Goal: Task Accomplishment & Management: Manage account settings

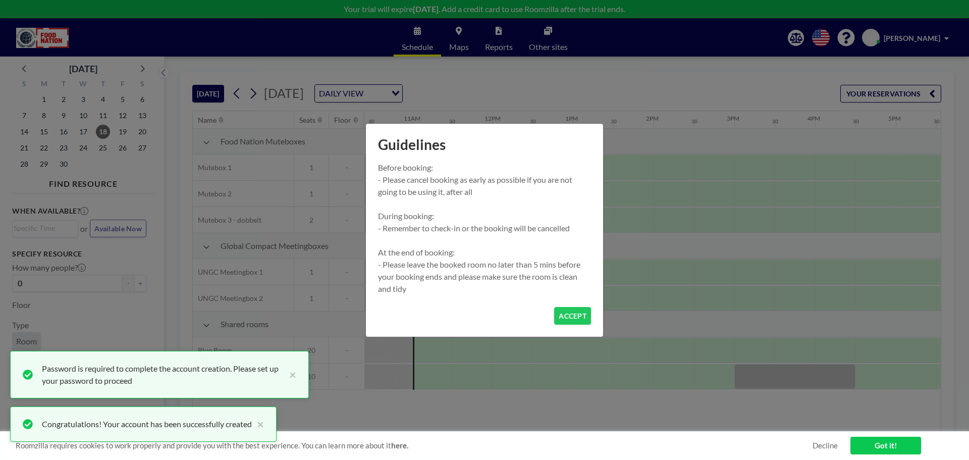
scroll to position [0, 848]
click at [572, 320] on button "ACCEPT" at bounding box center [572, 316] width 37 height 18
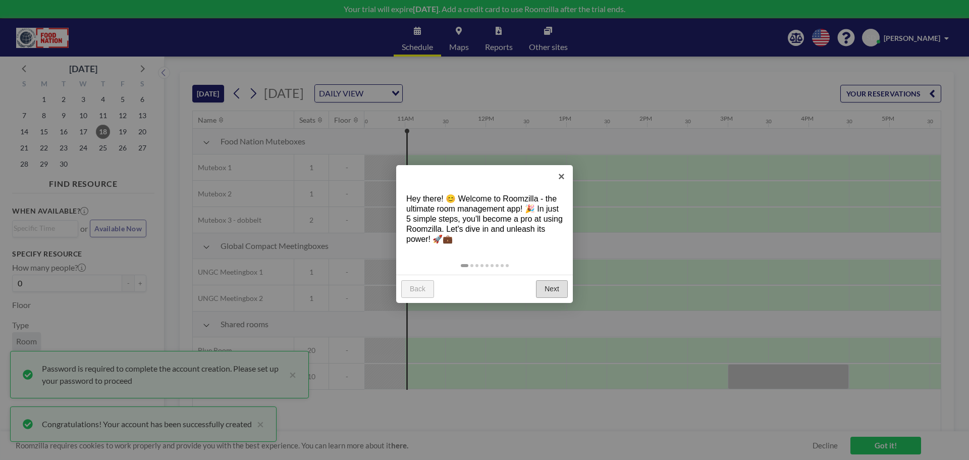
click at [546, 288] on link "Next" at bounding box center [552, 289] width 32 height 18
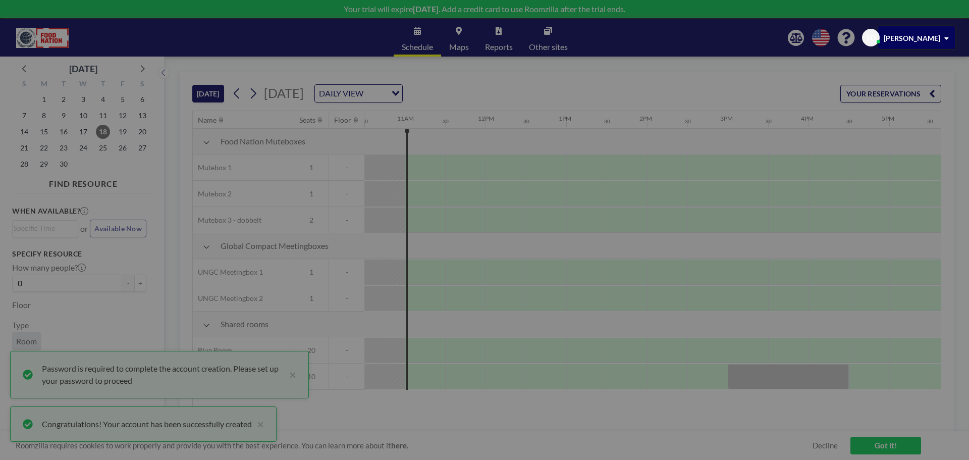
click at [546, 288] on div at bounding box center [484, 230] width 969 height 460
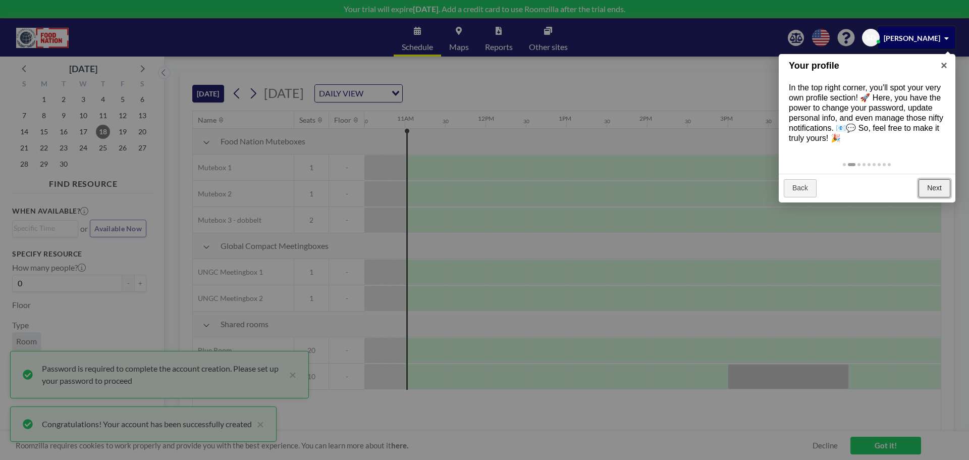
click at [929, 179] on link "Next" at bounding box center [935, 188] width 32 height 18
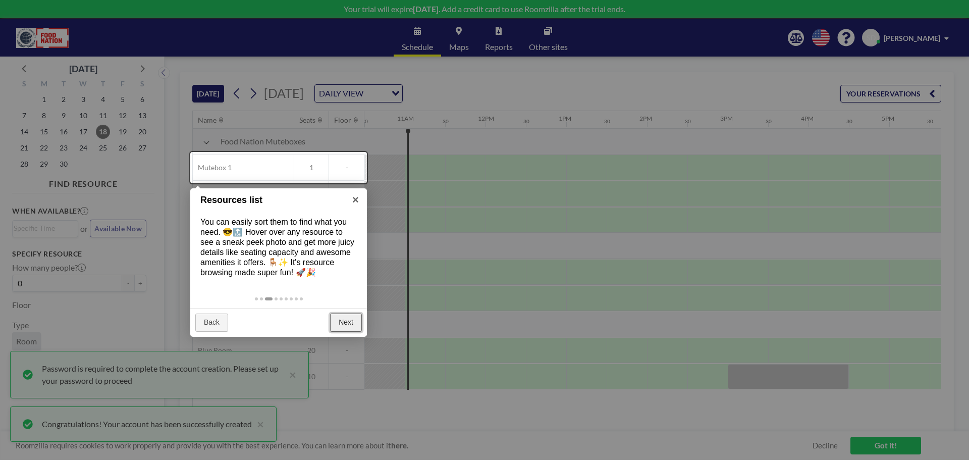
click at [336, 317] on link "Next" at bounding box center [346, 322] width 32 height 18
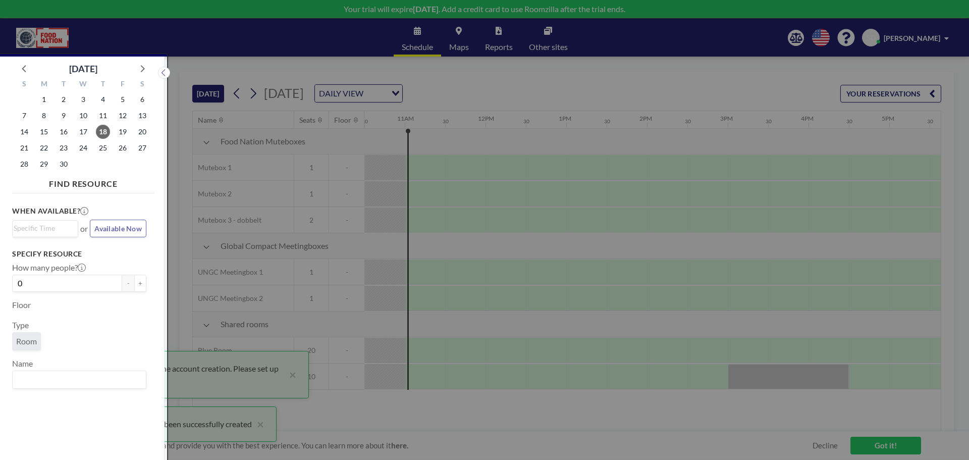
scroll to position [3, 0]
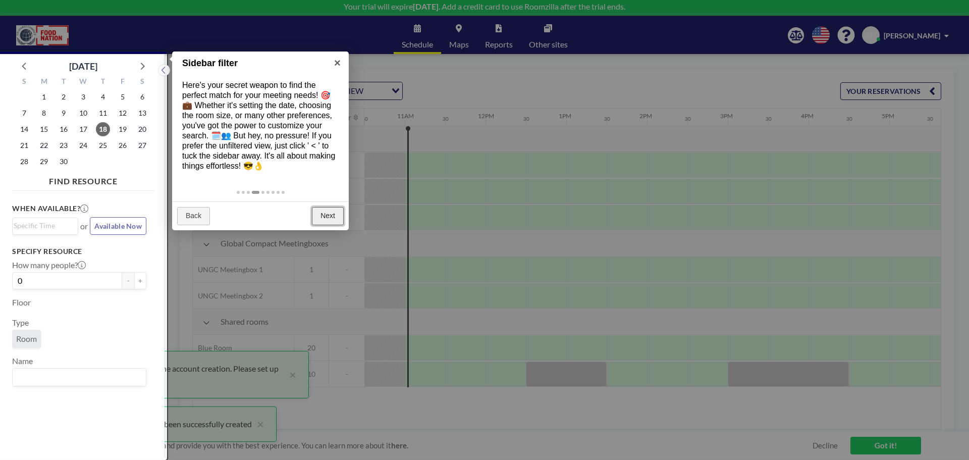
click at [327, 221] on link "Next" at bounding box center [328, 216] width 32 height 18
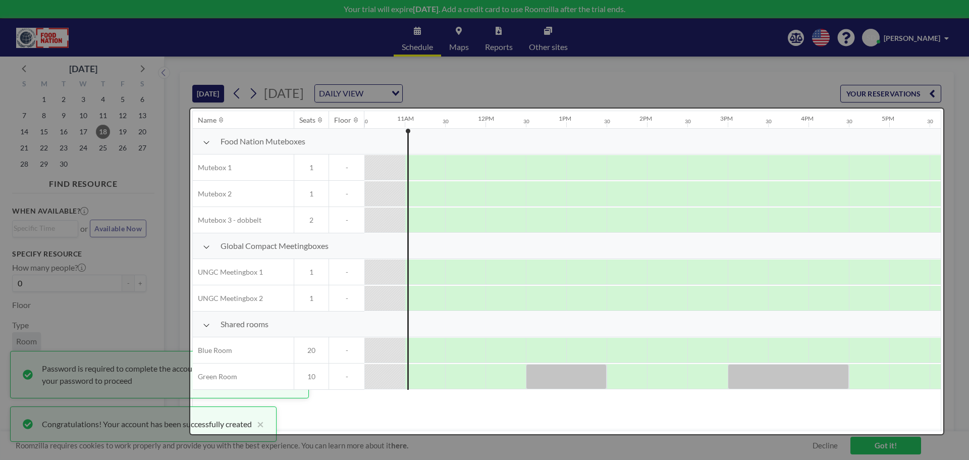
scroll to position [0, 0]
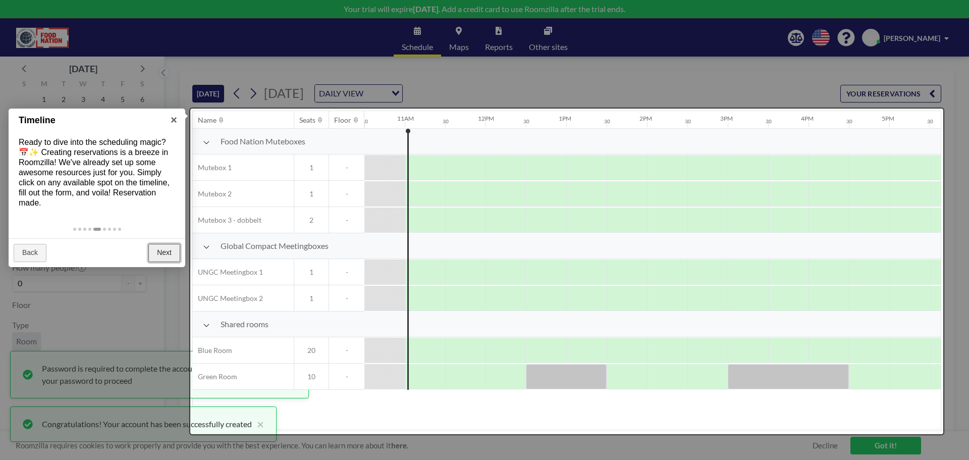
click at [157, 254] on link "Next" at bounding box center [164, 253] width 32 height 18
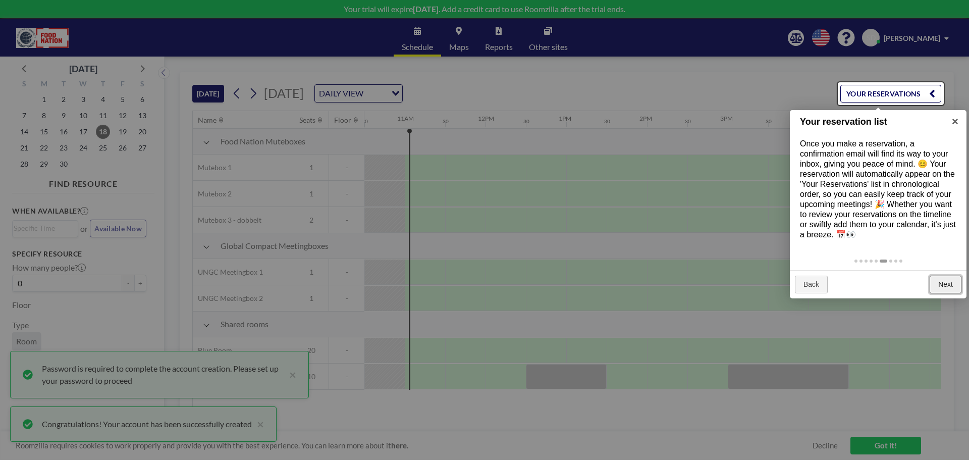
click at [946, 288] on link "Next" at bounding box center [946, 285] width 32 height 18
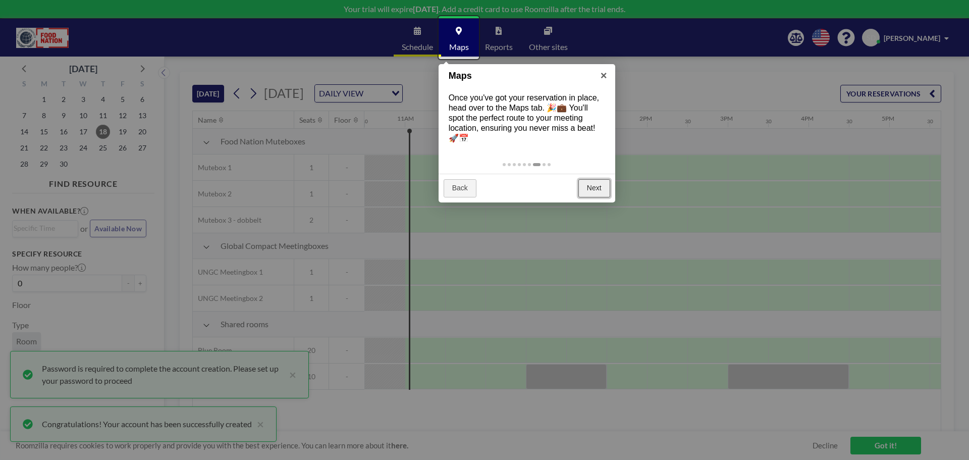
click at [600, 188] on link "Next" at bounding box center [594, 188] width 32 height 18
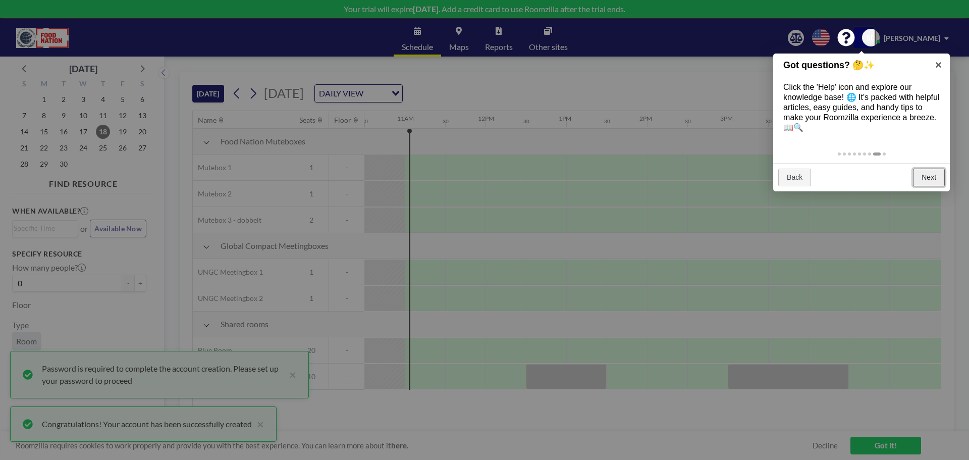
click at [924, 181] on link "Next" at bounding box center [929, 178] width 32 height 18
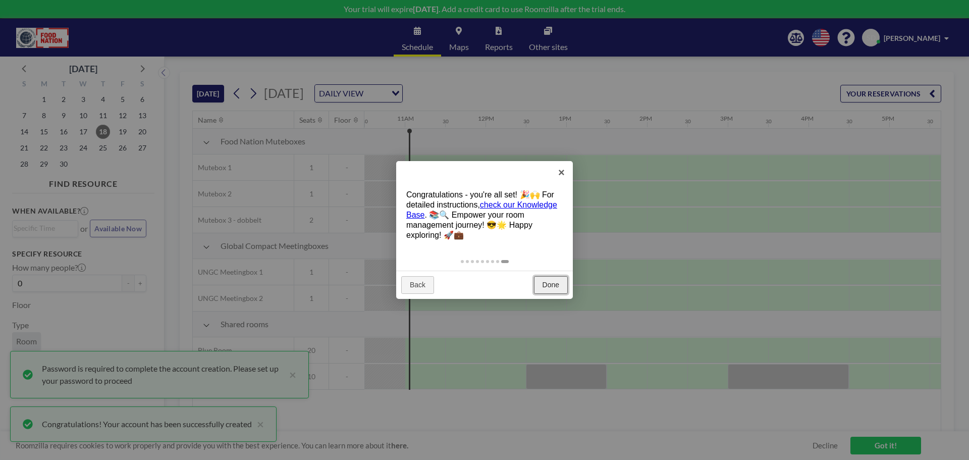
click at [555, 288] on link "Done" at bounding box center [551, 285] width 34 height 18
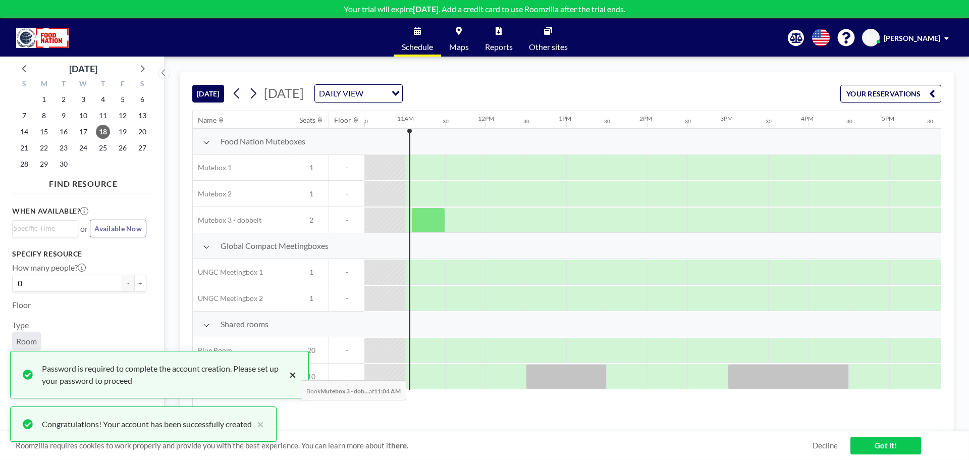
click at [293, 373] on button "×" at bounding box center [290, 374] width 12 height 24
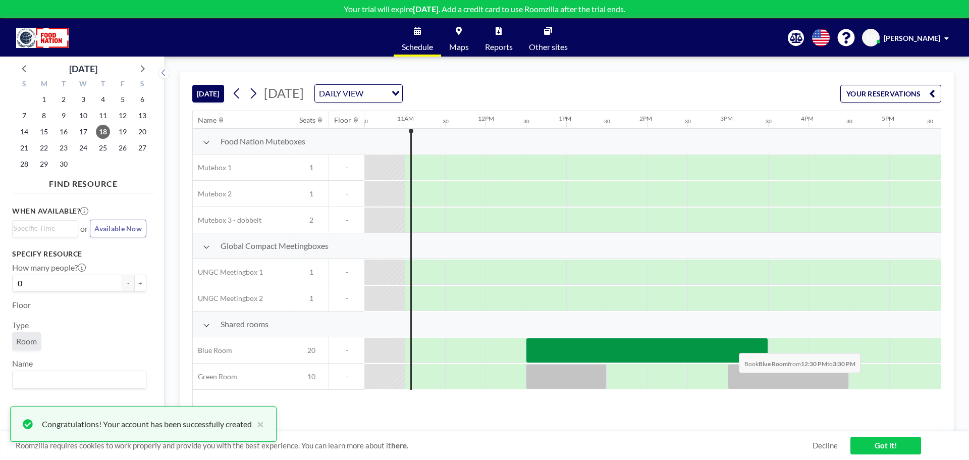
drag, startPoint x: 558, startPoint y: 351, endPoint x: 731, endPoint y: 345, distance: 172.7
click at [731, 345] on div at bounding box center [647, 350] width 242 height 25
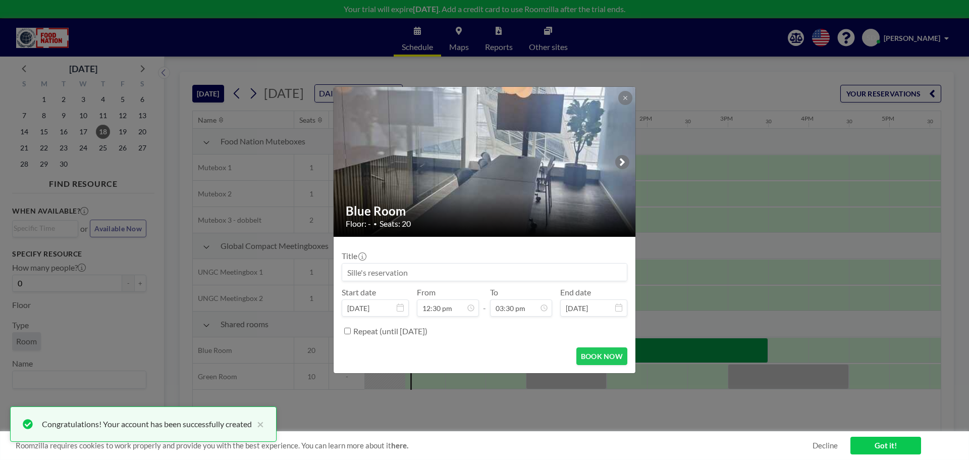
scroll to position [557, 0]
click at [451, 273] on input at bounding box center [484, 271] width 285 height 17
click at [450, 272] on input at bounding box center [484, 271] width 285 height 17
type input "GCDK // Sille"
click at [615, 352] on button "BOOK NOW" at bounding box center [601, 356] width 51 height 18
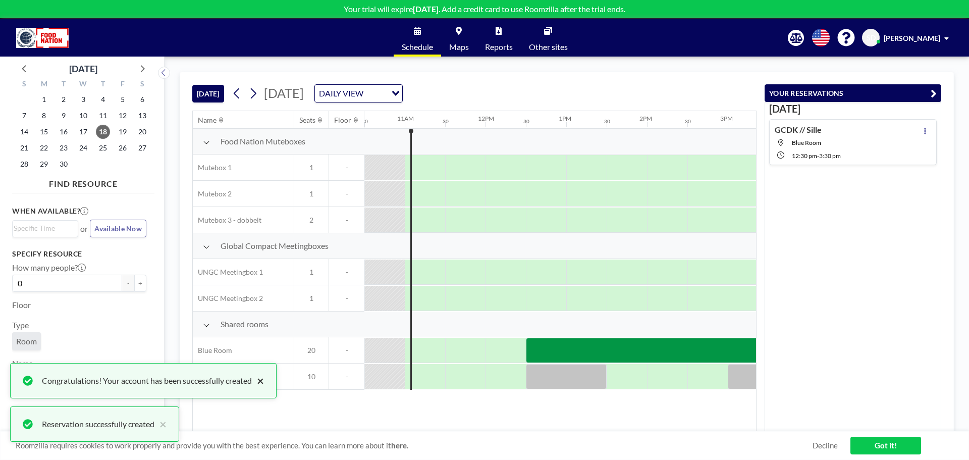
click at [263, 384] on button "×" at bounding box center [258, 381] width 12 height 12
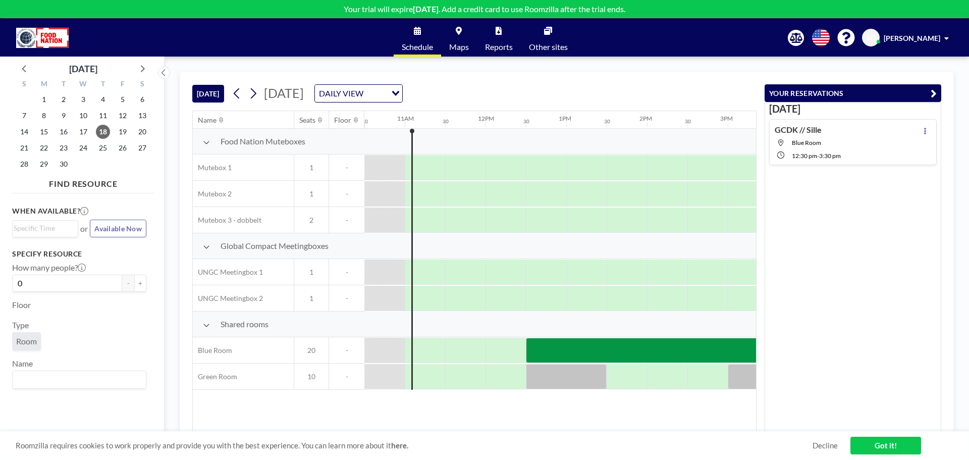
click at [931, 88] on icon "button" at bounding box center [934, 93] width 6 height 12
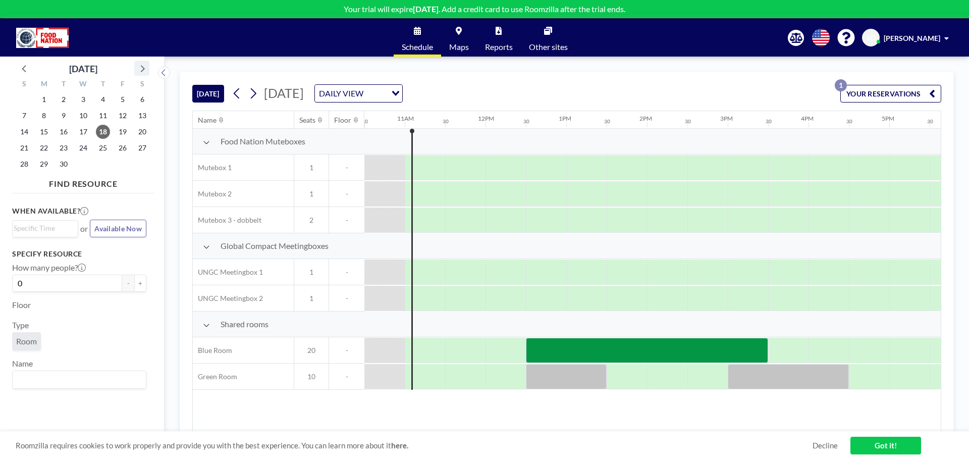
click at [146, 70] on icon at bounding box center [141, 68] width 13 height 13
click at [97, 96] on span "2" at bounding box center [103, 99] width 14 height 14
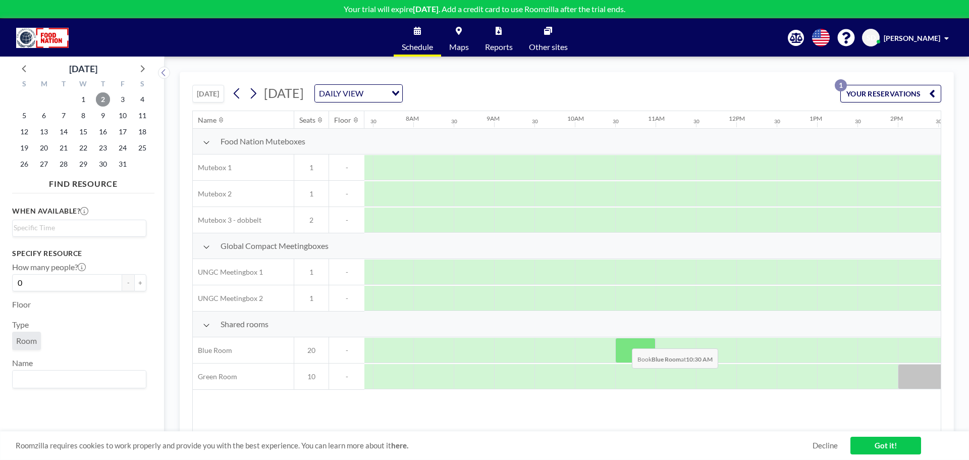
scroll to position [0, 606]
click at [654, 431] on div "Roomzilla requires cookies to work properly and provide you with the best exper…" at bounding box center [484, 445] width 969 height 29
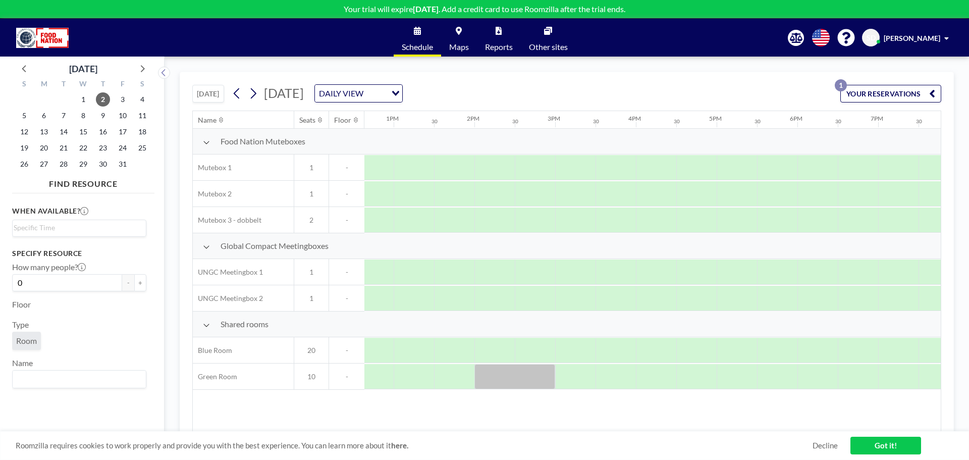
scroll to position [0, 1078]
drag, startPoint x: 621, startPoint y: 425, endPoint x: 600, endPoint y: 431, distance: 22.4
click at [600, 431] on div "Name Seats Floor 12AM 30 1AM 30 2AM 30 3AM 30 4AM 30 5AM 30 6AM 30 7AM 30 8AM 3…" at bounding box center [567, 271] width 748 height 321
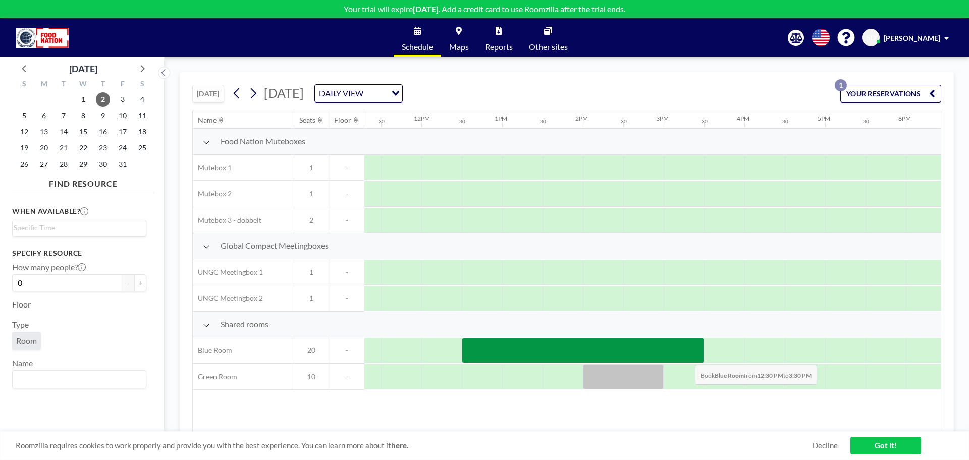
drag, startPoint x: 476, startPoint y: 350, endPoint x: 687, endPoint y: 357, distance: 211.1
click at [687, 357] on div at bounding box center [583, 350] width 242 height 25
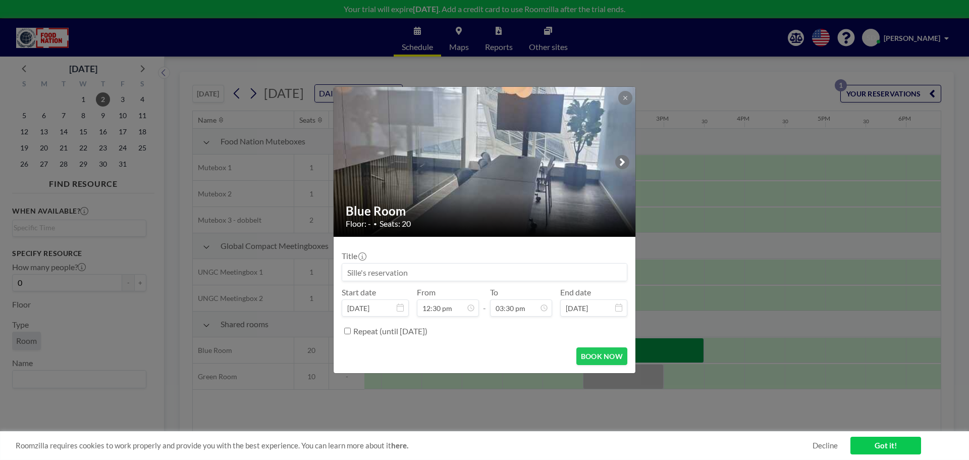
scroll to position [0, 0]
click at [373, 275] on input at bounding box center [484, 271] width 285 height 17
type input "GCDK // Sille (SBTi Starter Pack: Session 3)"
click at [597, 358] on button "BOOK NOW" at bounding box center [601, 356] width 51 height 18
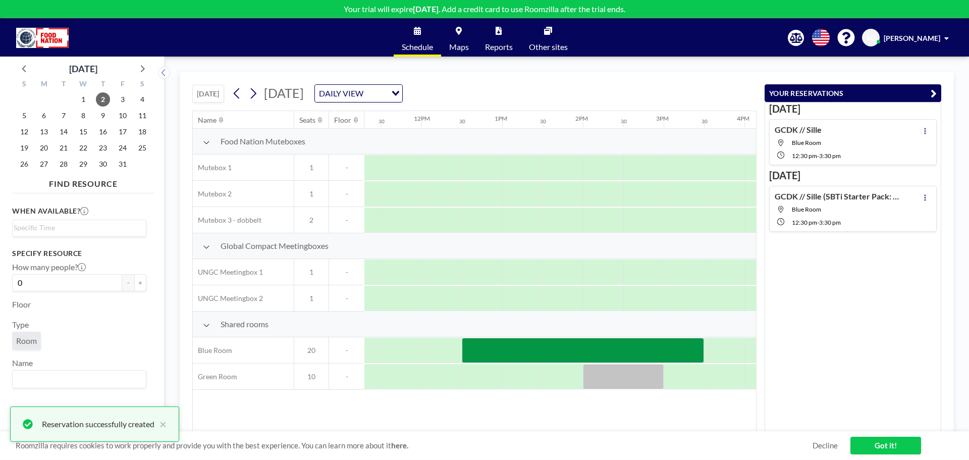
click at [836, 140] on span "Blue Room" at bounding box center [816, 143] width 49 height 8
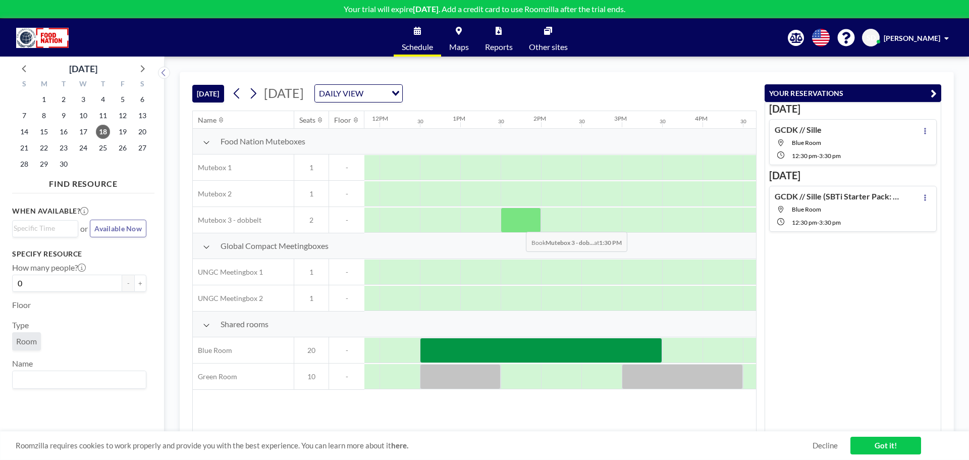
scroll to position [0, 969]
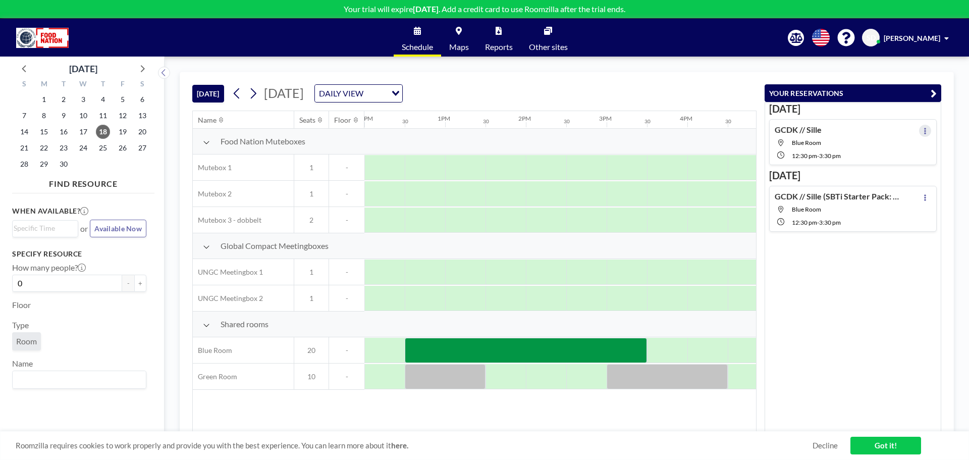
click at [923, 134] on icon at bounding box center [925, 131] width 4 height 7
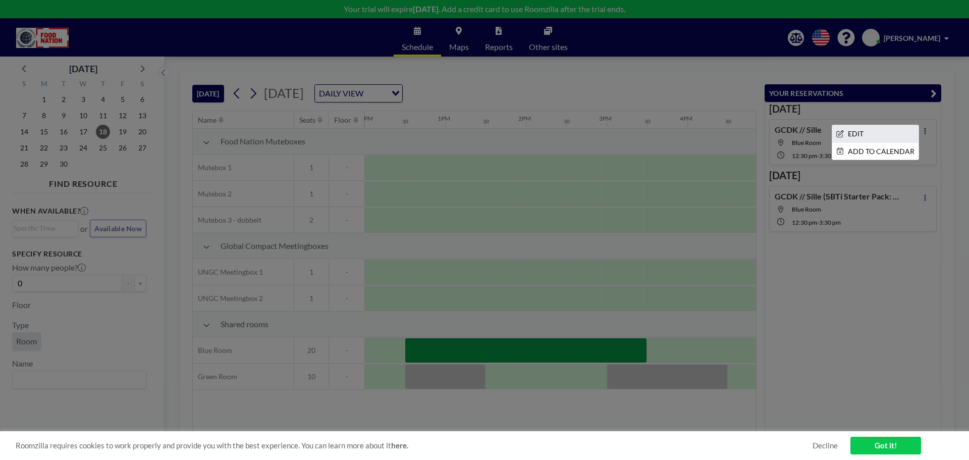
click at [882, 134] on li "EDIT" at bounding box center [875, 133] width 86 height 17
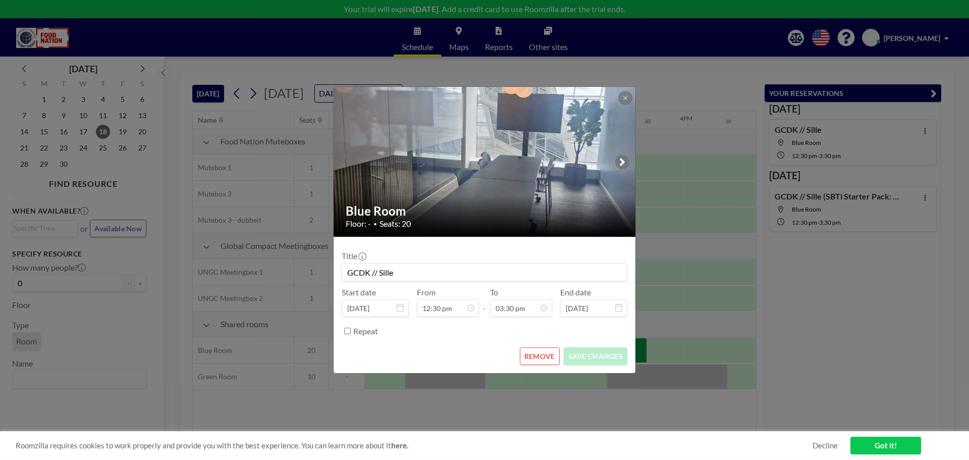
click at [459, 270] on input "GCDK // Sille" at bounding box center [484, 271] width 285 height 17
type input "GCDK // Sille (SBTi Starter Pack: Session 2)"
click at [603, 355] on button "SAVE CHANGES" at bounding box center [596, 356] width 64 height 18
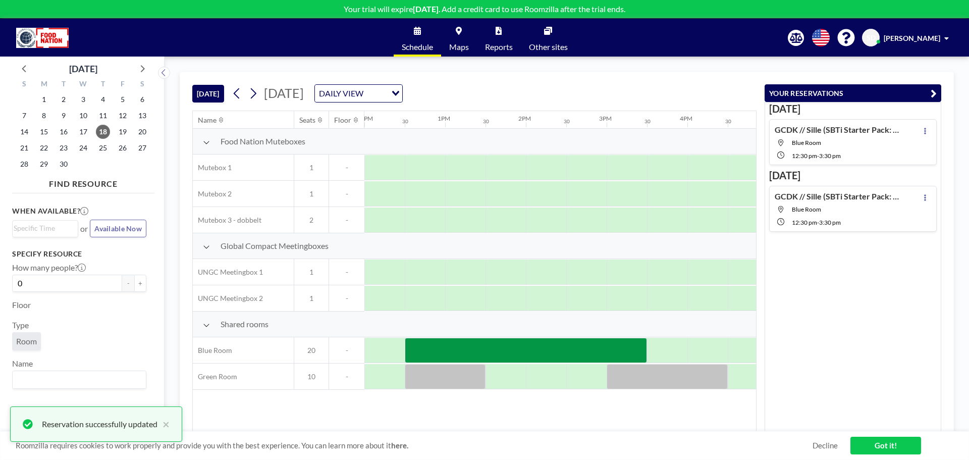
click at [935, 94] on icon "button" at bounding box center [934, 93] width 6 height 12
